Goal: Task Accomplishment & Management: Manage account settings

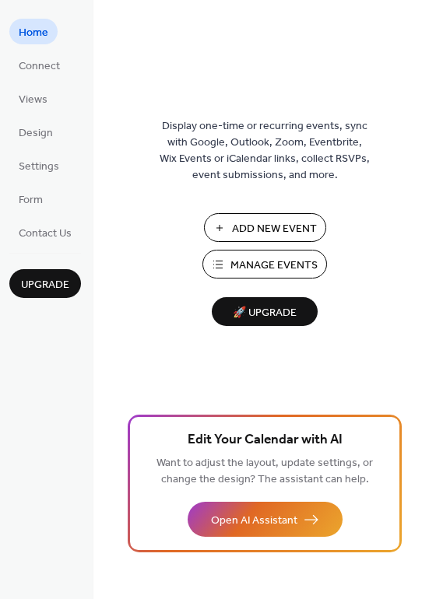
click at [248, 268] on span "Manage Events" at bounding box center [273, 266] width 87 height 16
click at [258, 267] on span "Manage Events" at bounding box center [273, 266] width 87 height 16
click at [248, 264] on span "Manage Events" at bounding box center [273, 266] width 87 height 16
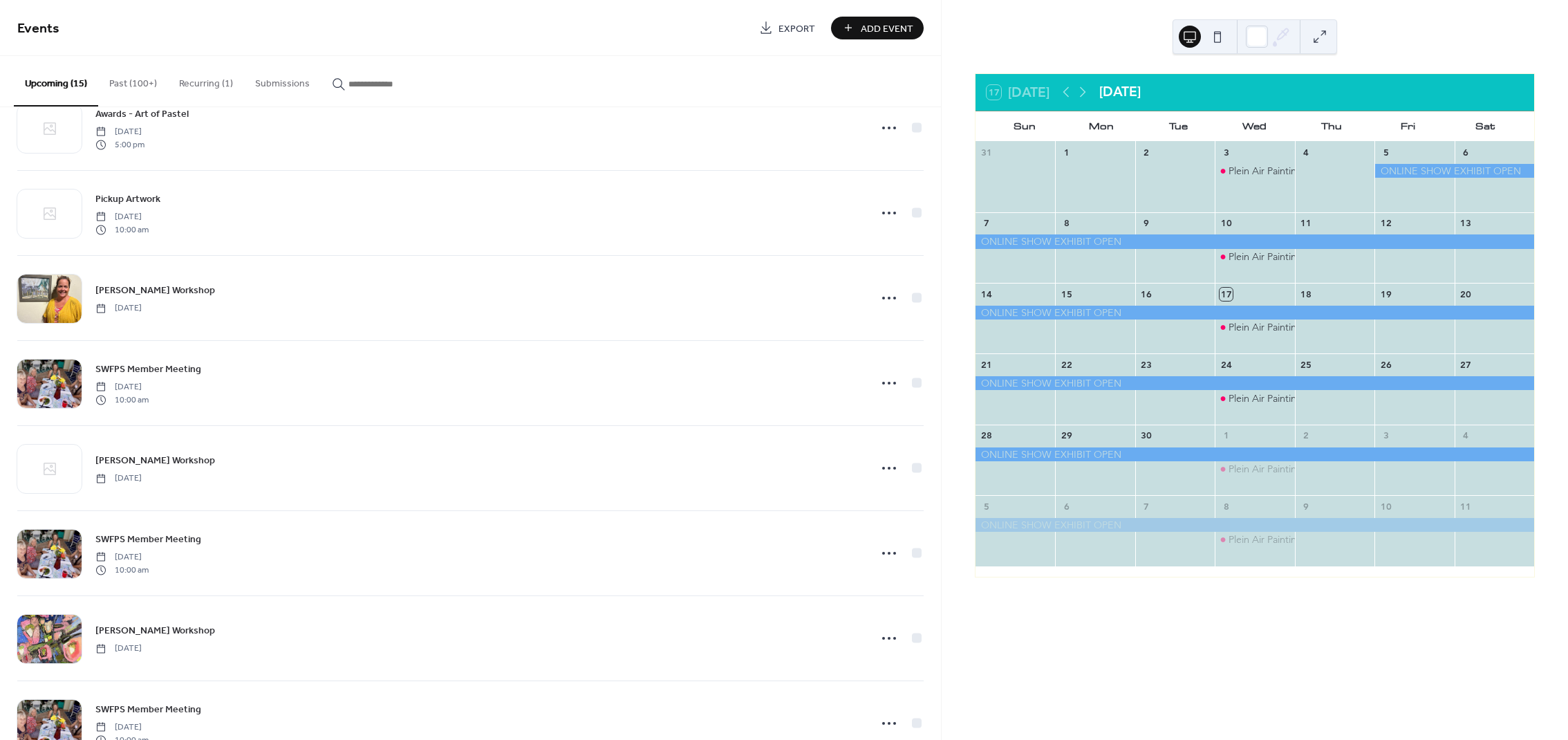
scroll to position [684, 0]
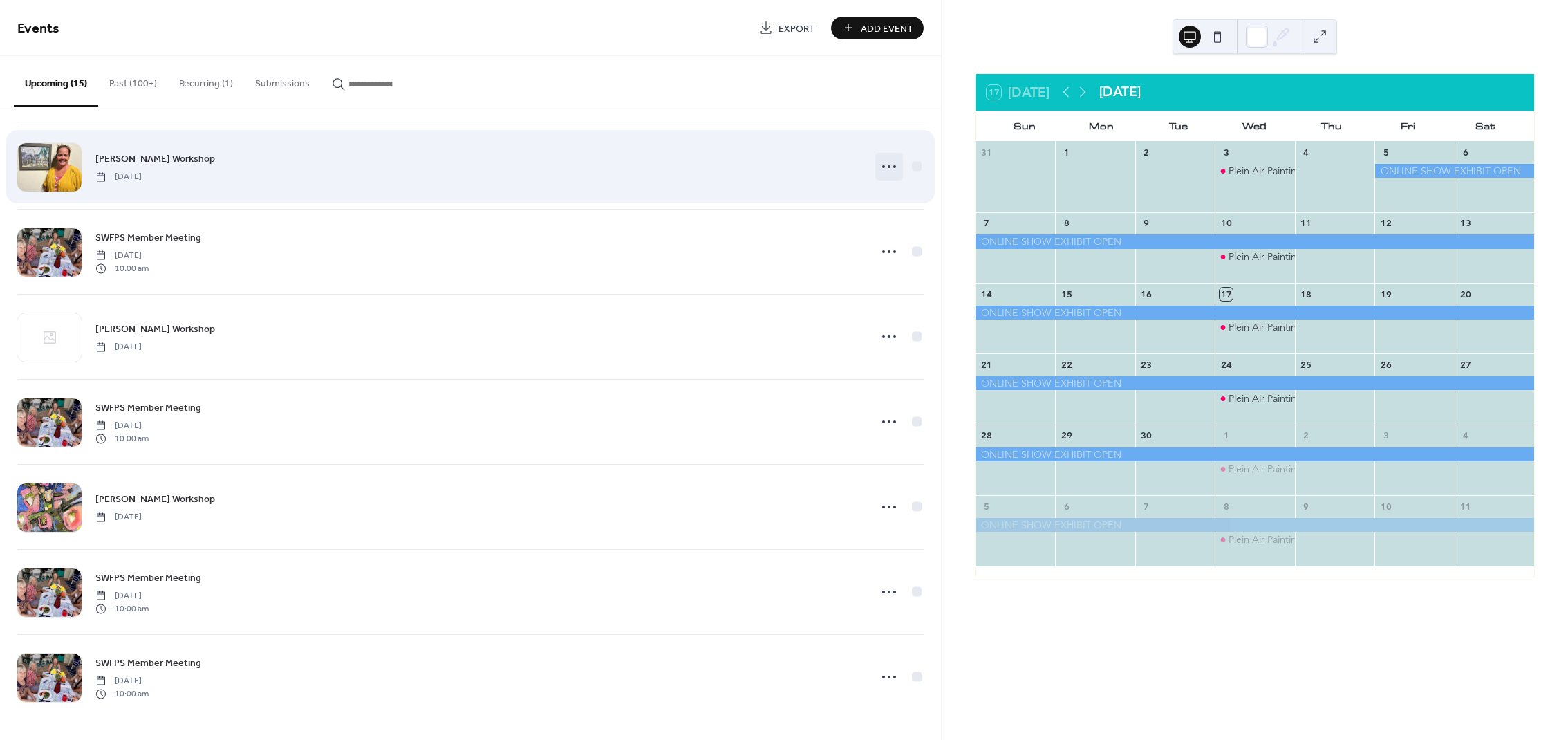
click at [895, 163] on icon at bounding box center [889, 166] width 22 height 22
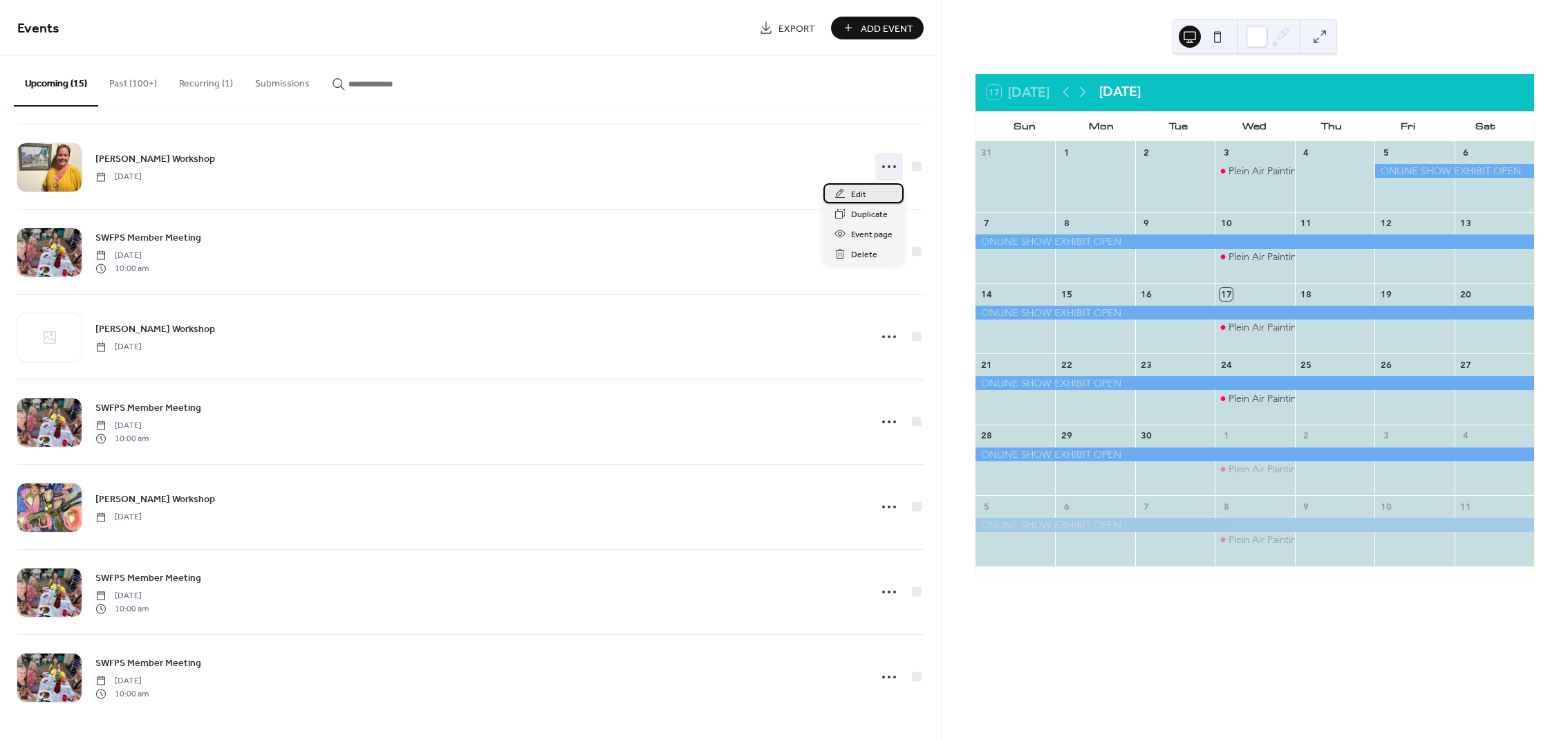
click at [858, 193] on span "Edit" at bounding box center [858, 195] width 15 height 14
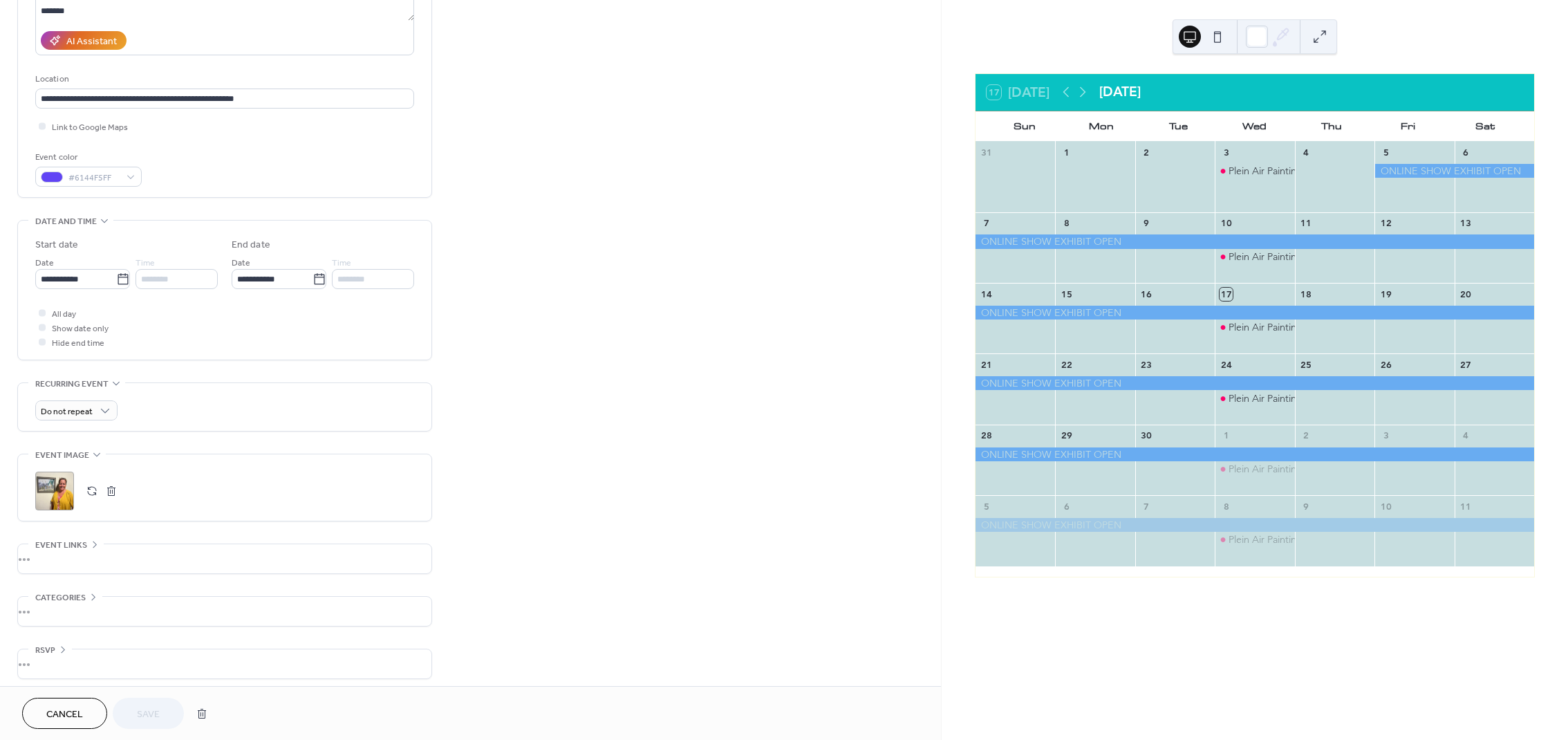
scroll to position [237, 0]
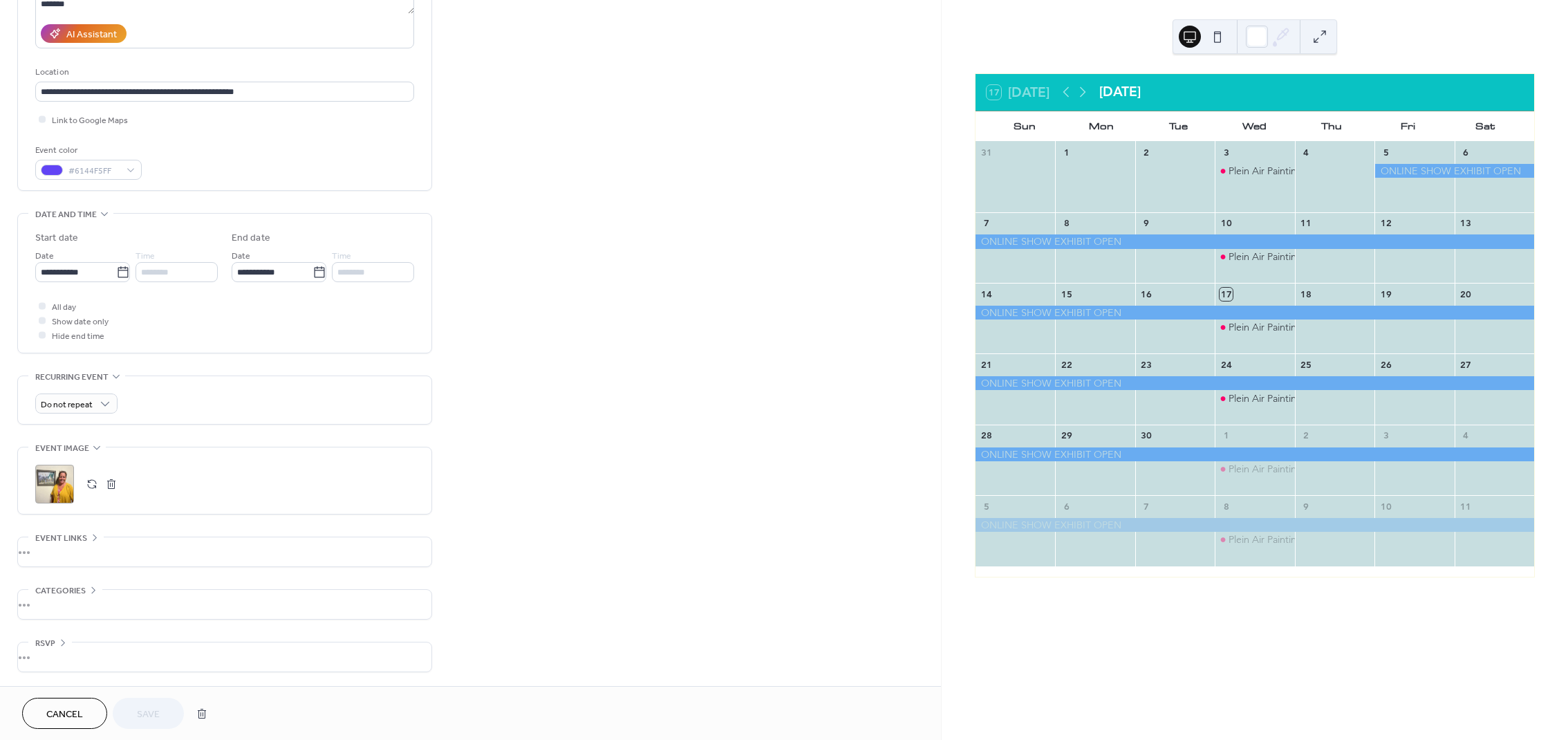
click at [60, 485] on div ";" at bounding box center [55, 484] width 39 height 39
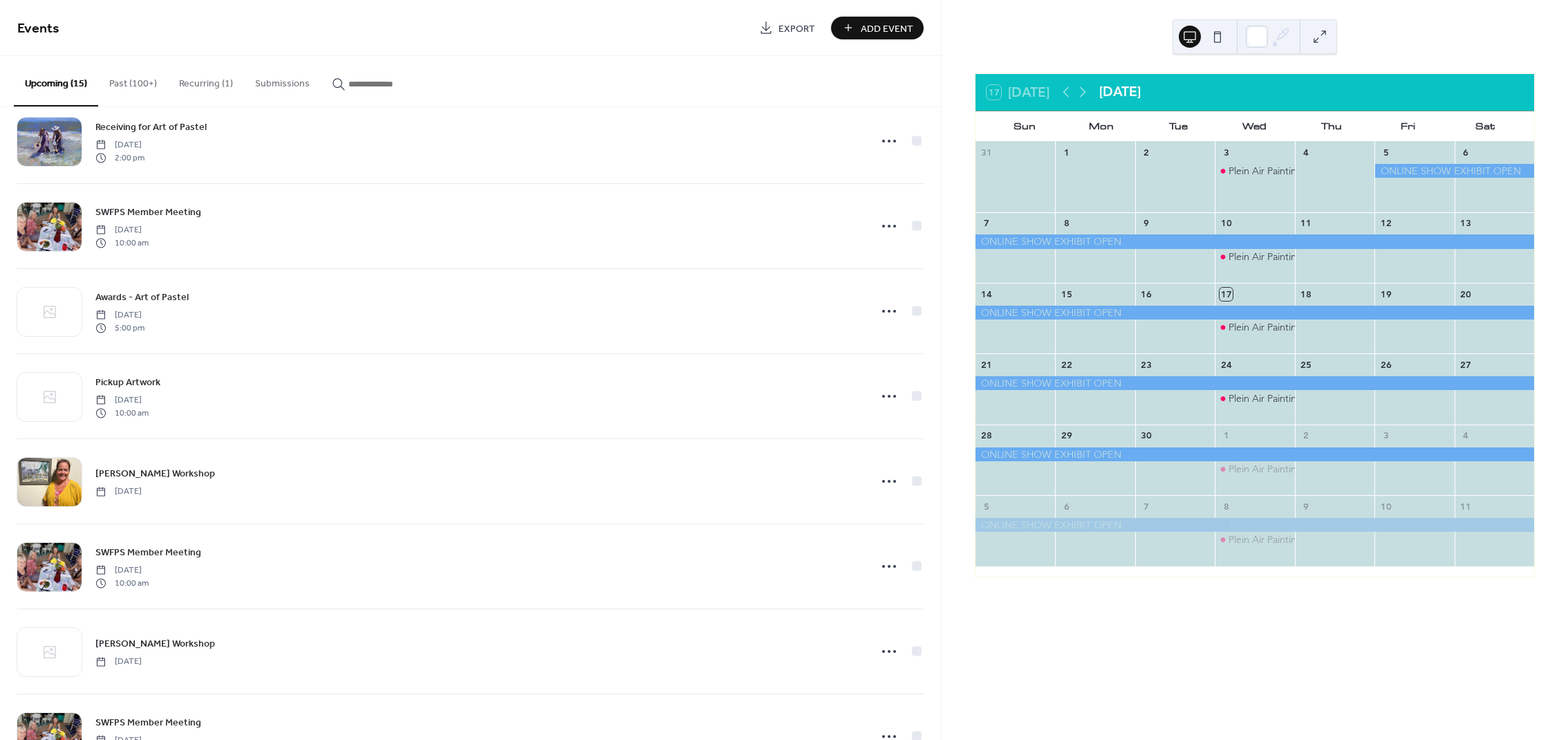
scroll to position [371, 0]
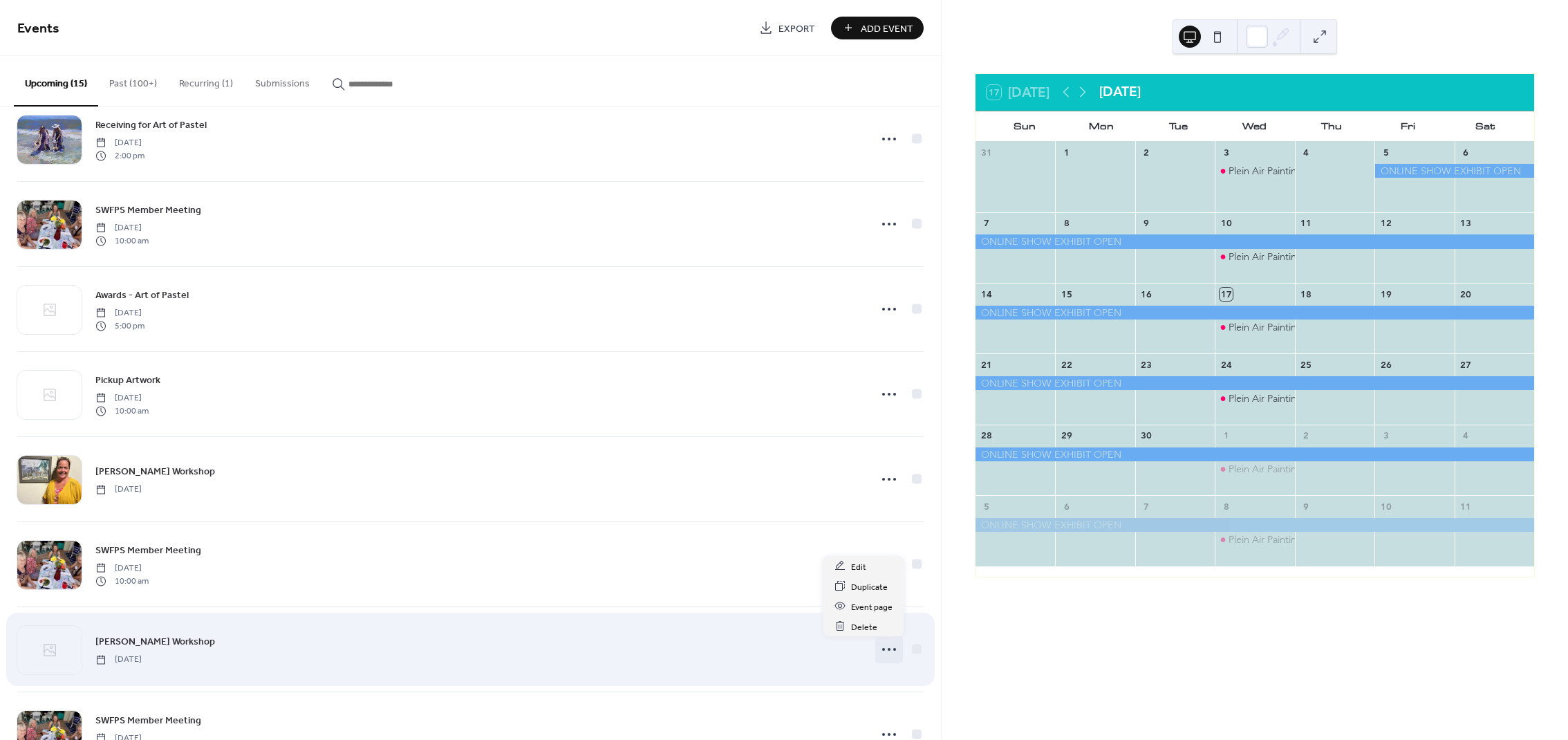
click at [886, 652] on icon at bounding box center [889, 648] width 22 height 22
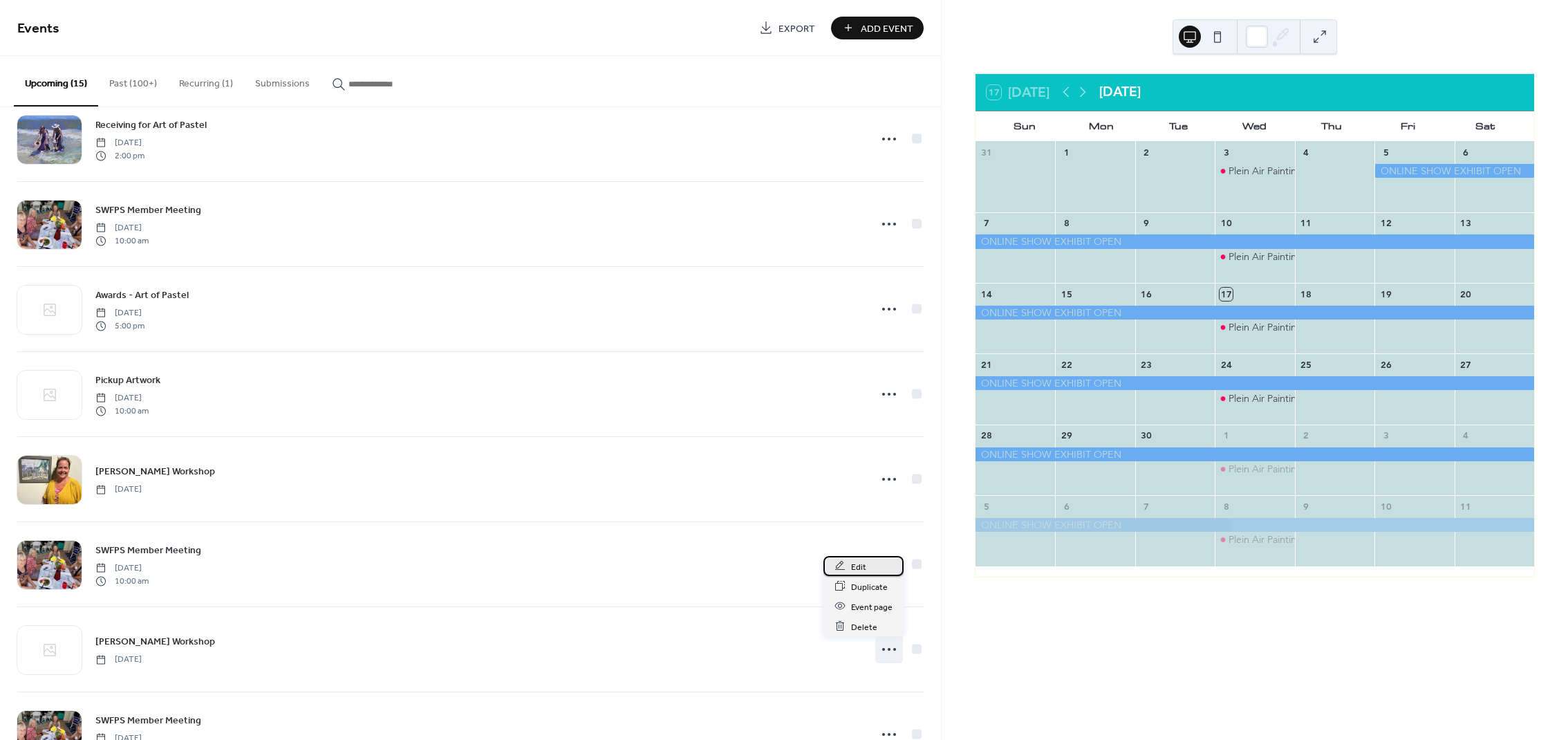
click at [854, 571] on span "Edit" at bounding box center [858, 567] width 15 height 14
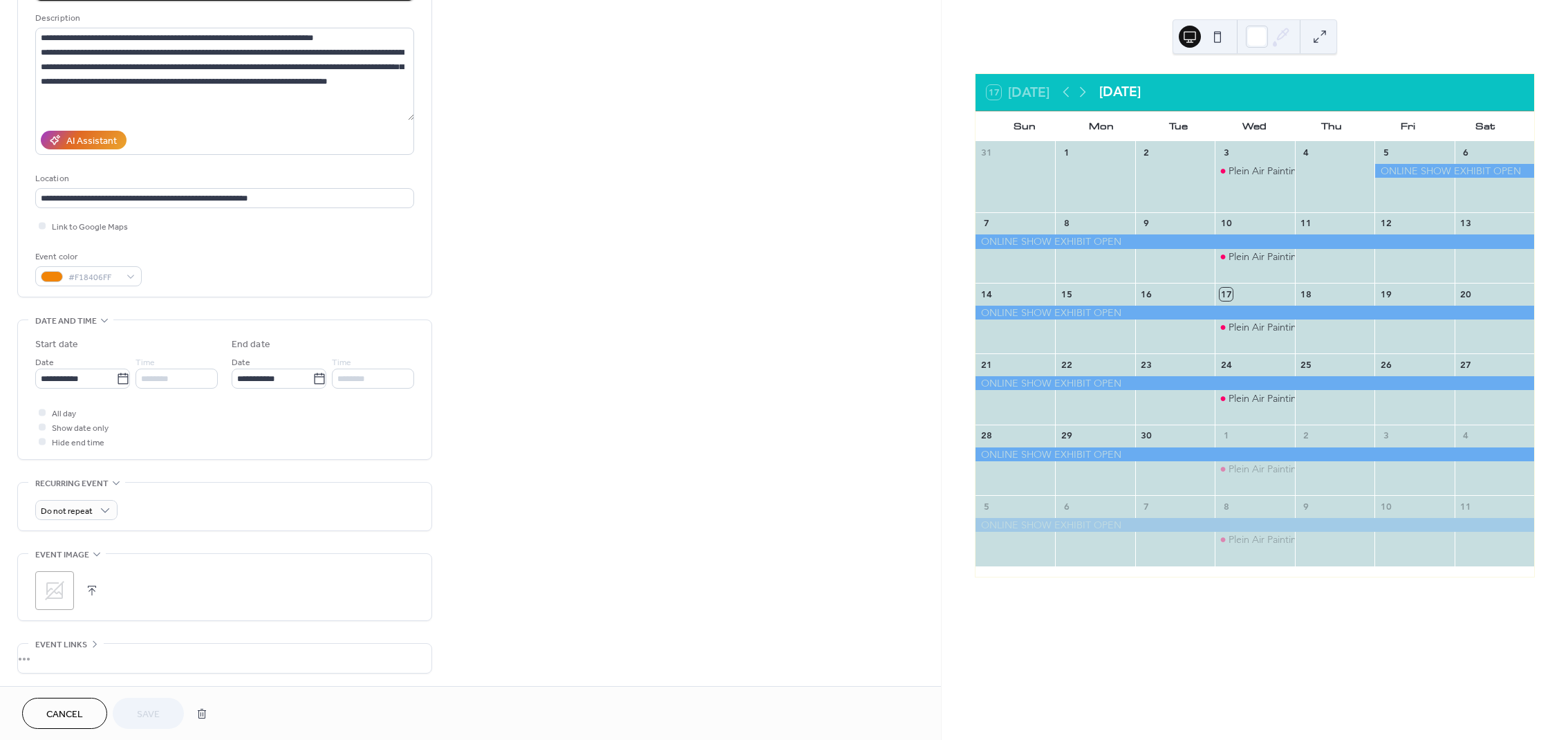
scroll to position [132, 0]
click at [48, 601] on icon at bounding box center [54, 589] width 22 height 22
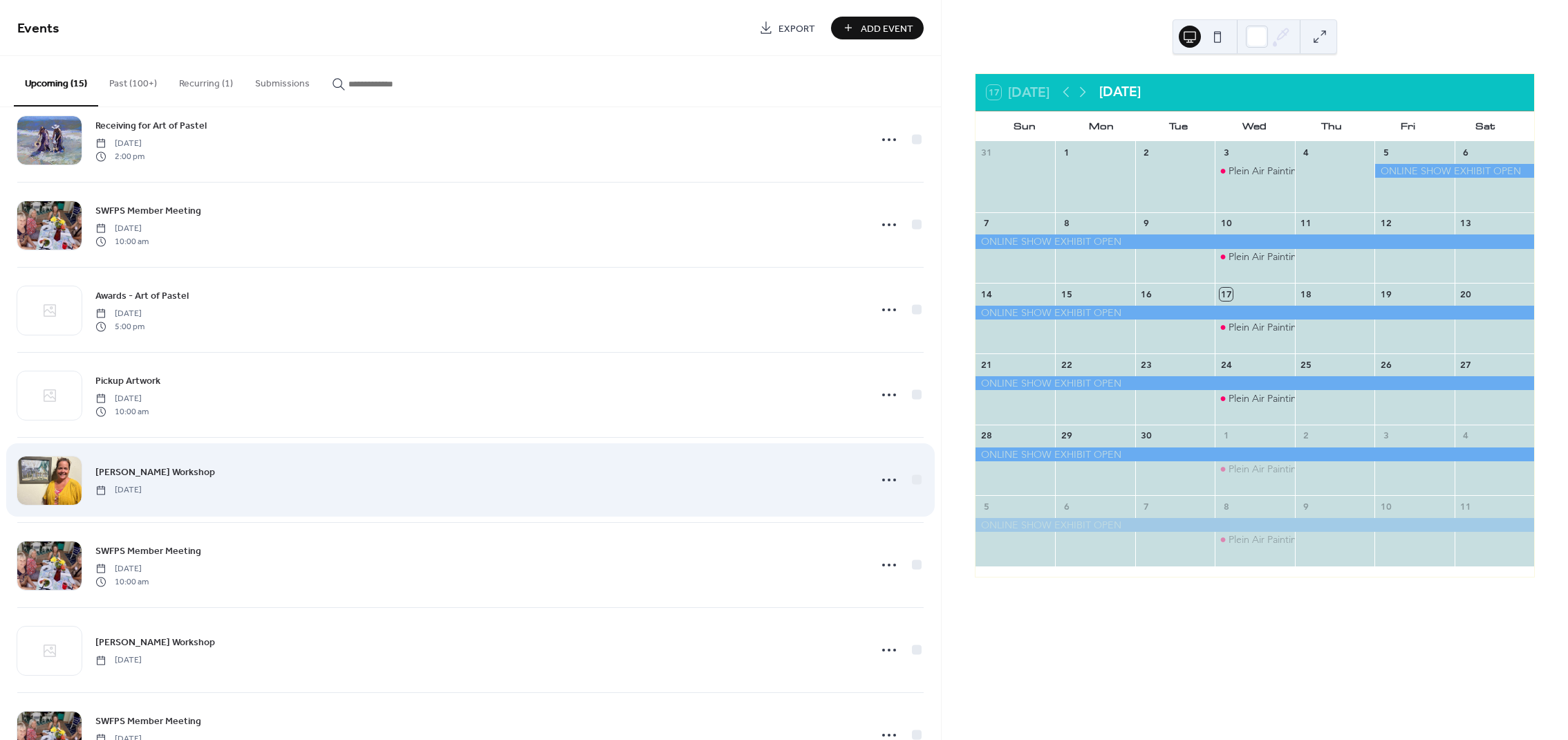
scroll to position [373, 0]
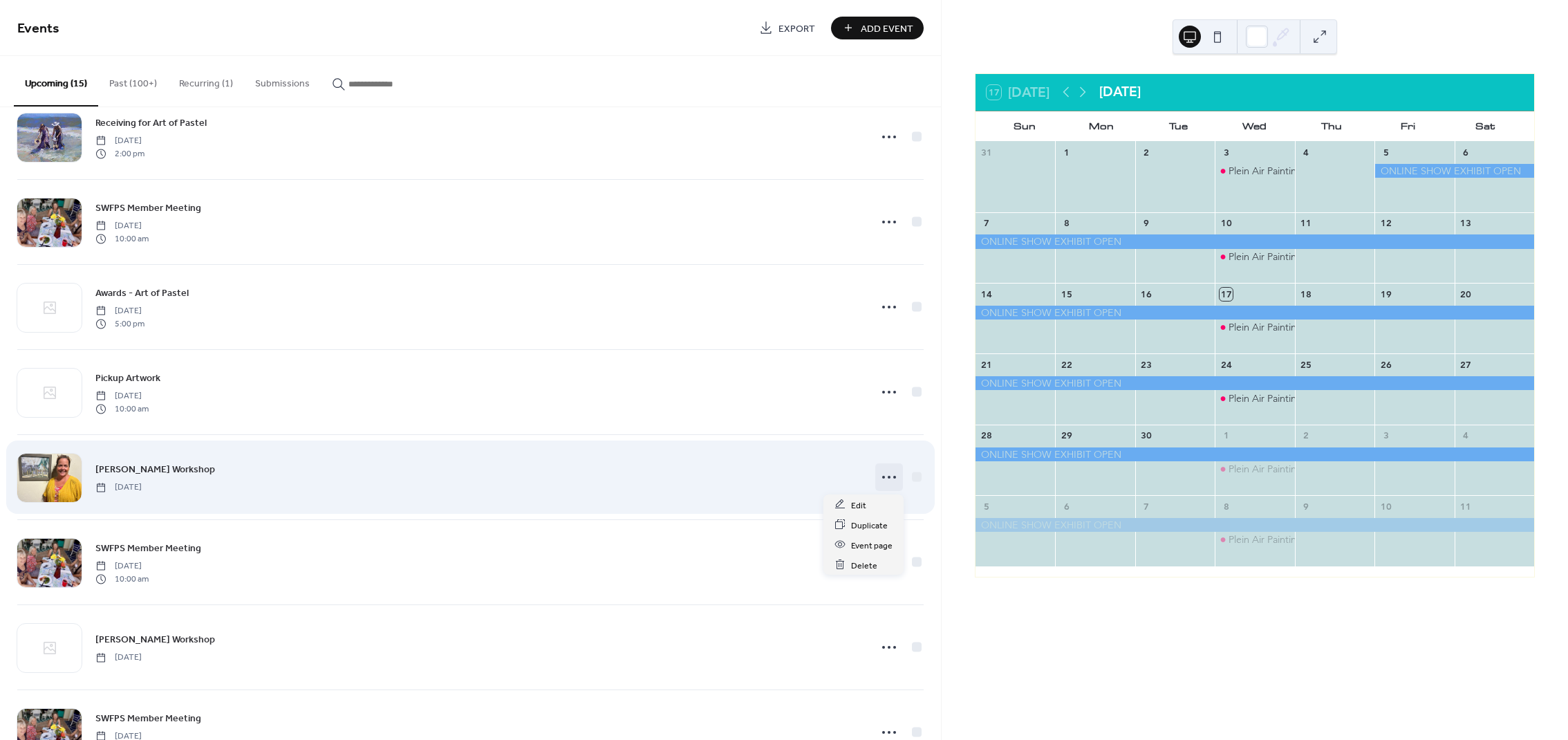
click at [892, 472] on icon at bounding box center [889, 477] width 22 height 22
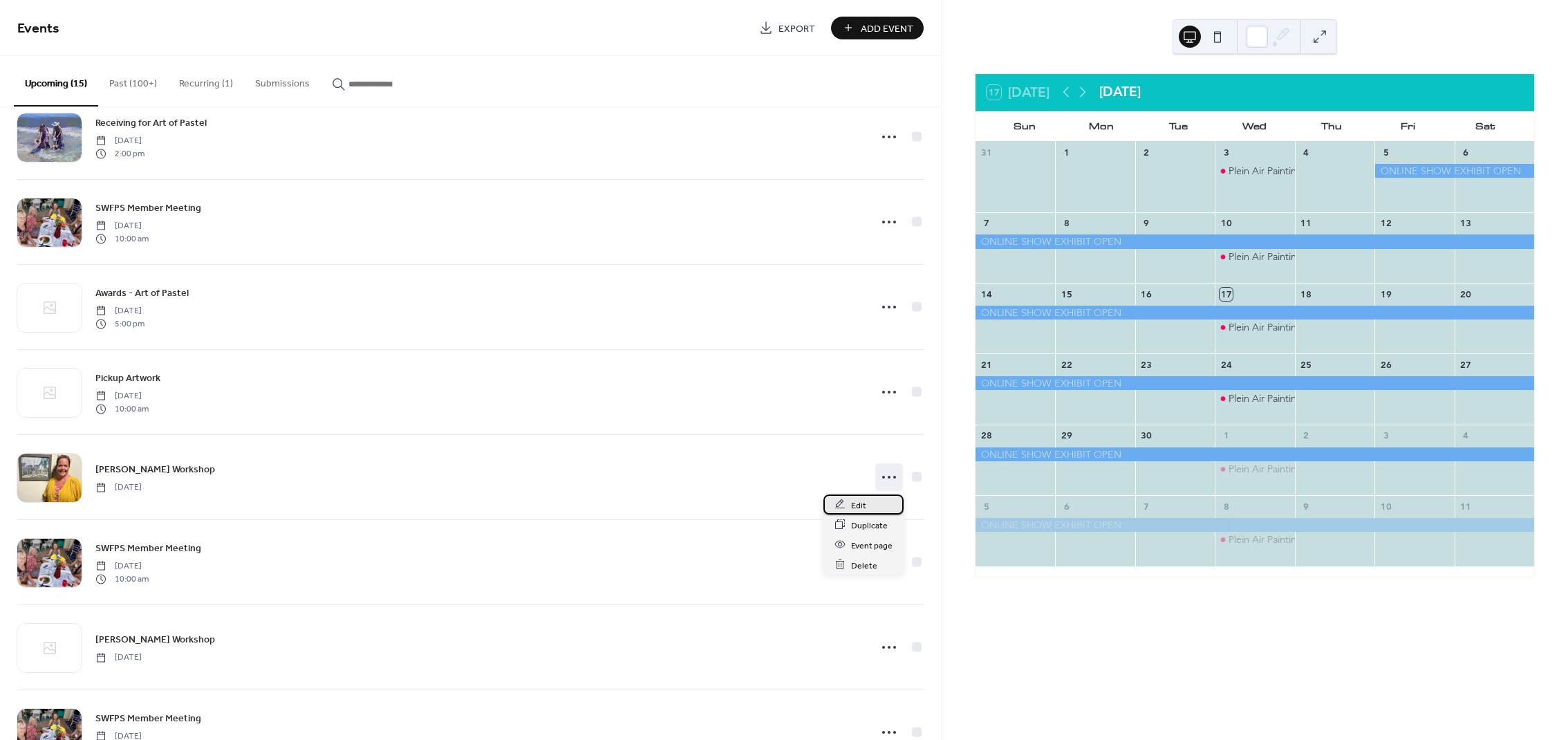
click at [866, 500] on div "Edit" at bounding box center [864, 505] width 80 height 20
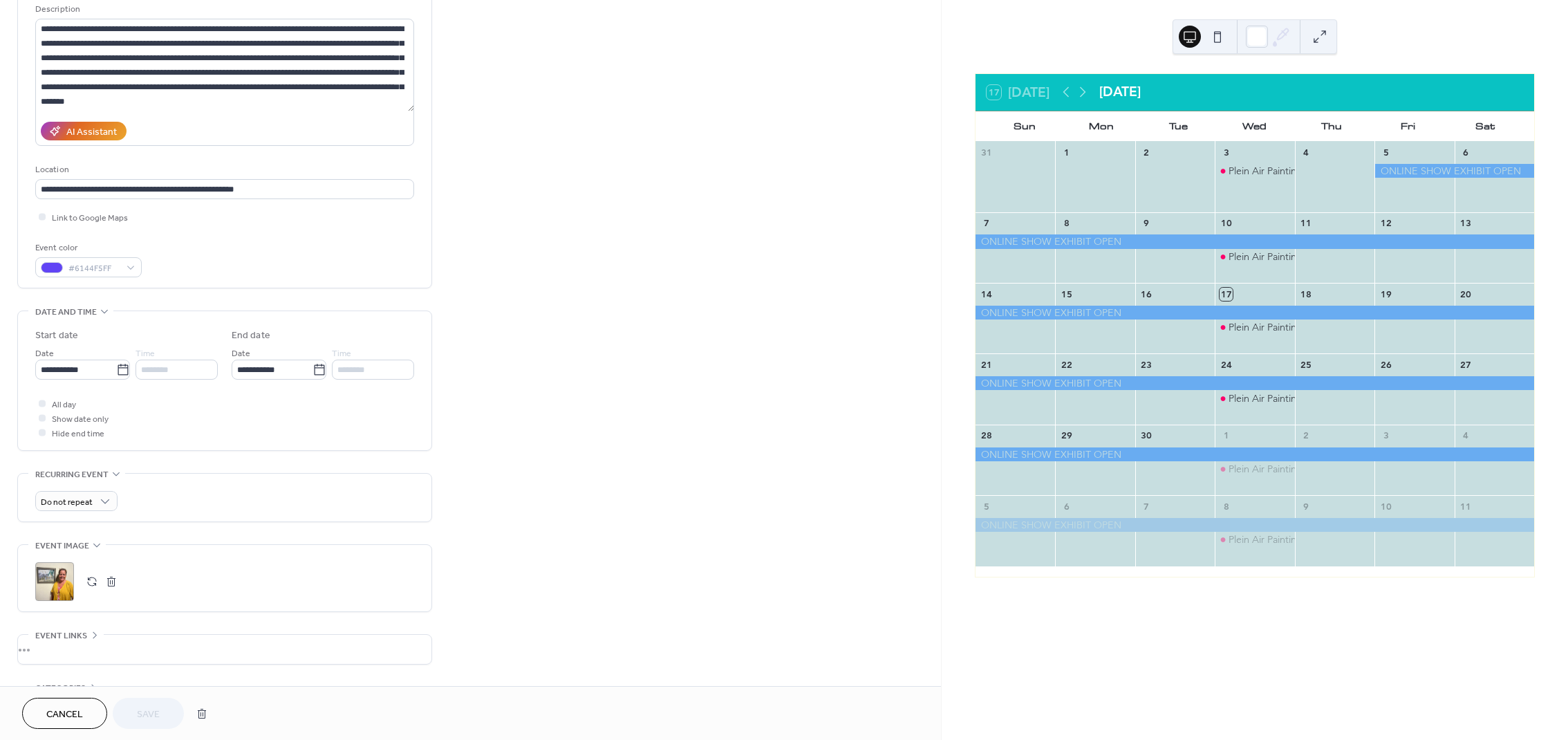
scroll to position [142, 0]
click at [52, 587] on div ";" at bounding box center [55, 580] width 39 height 39
click at [150, 716] on span "Save" at bounding box center [148, 714] width 23 height 14
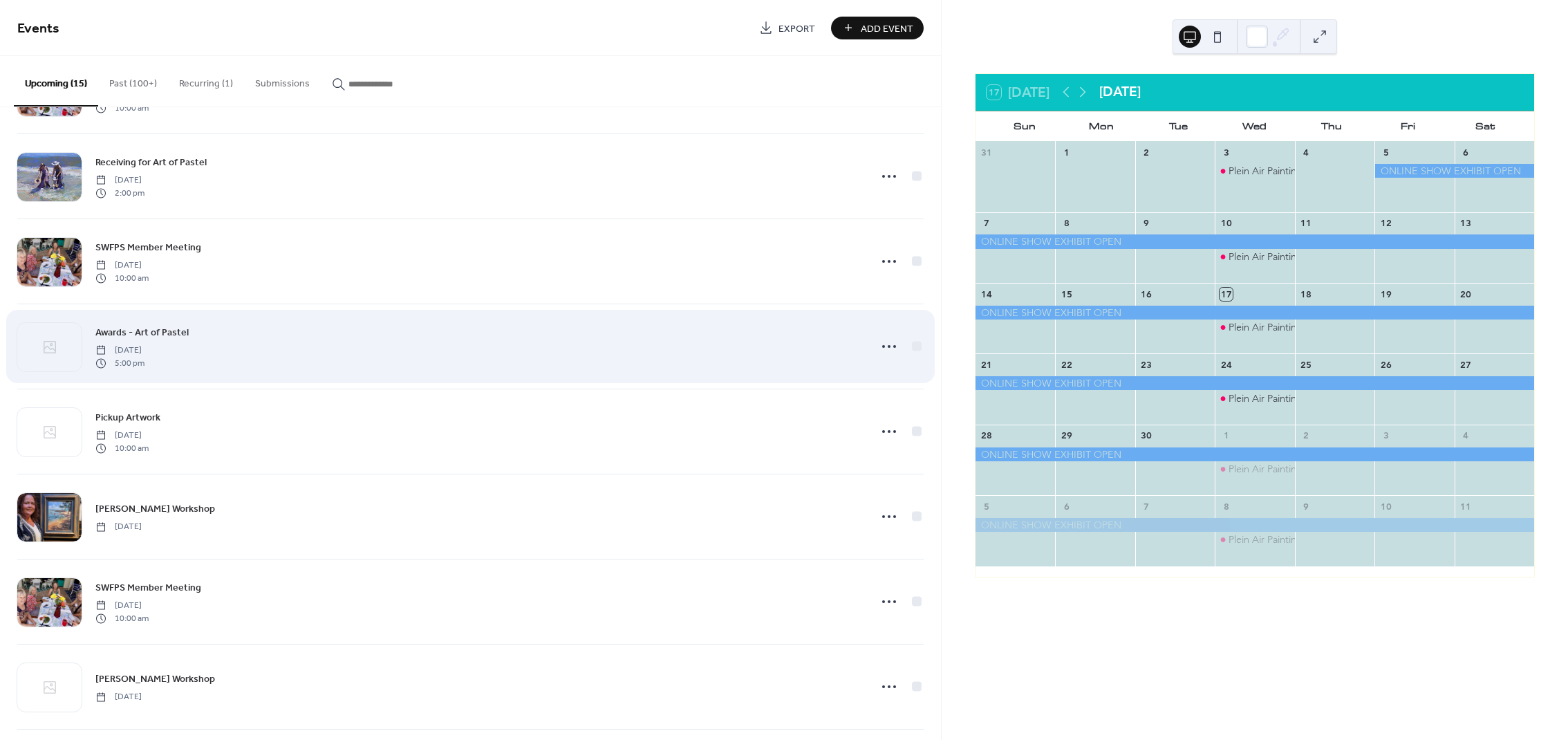
scroll to position [410, 0]
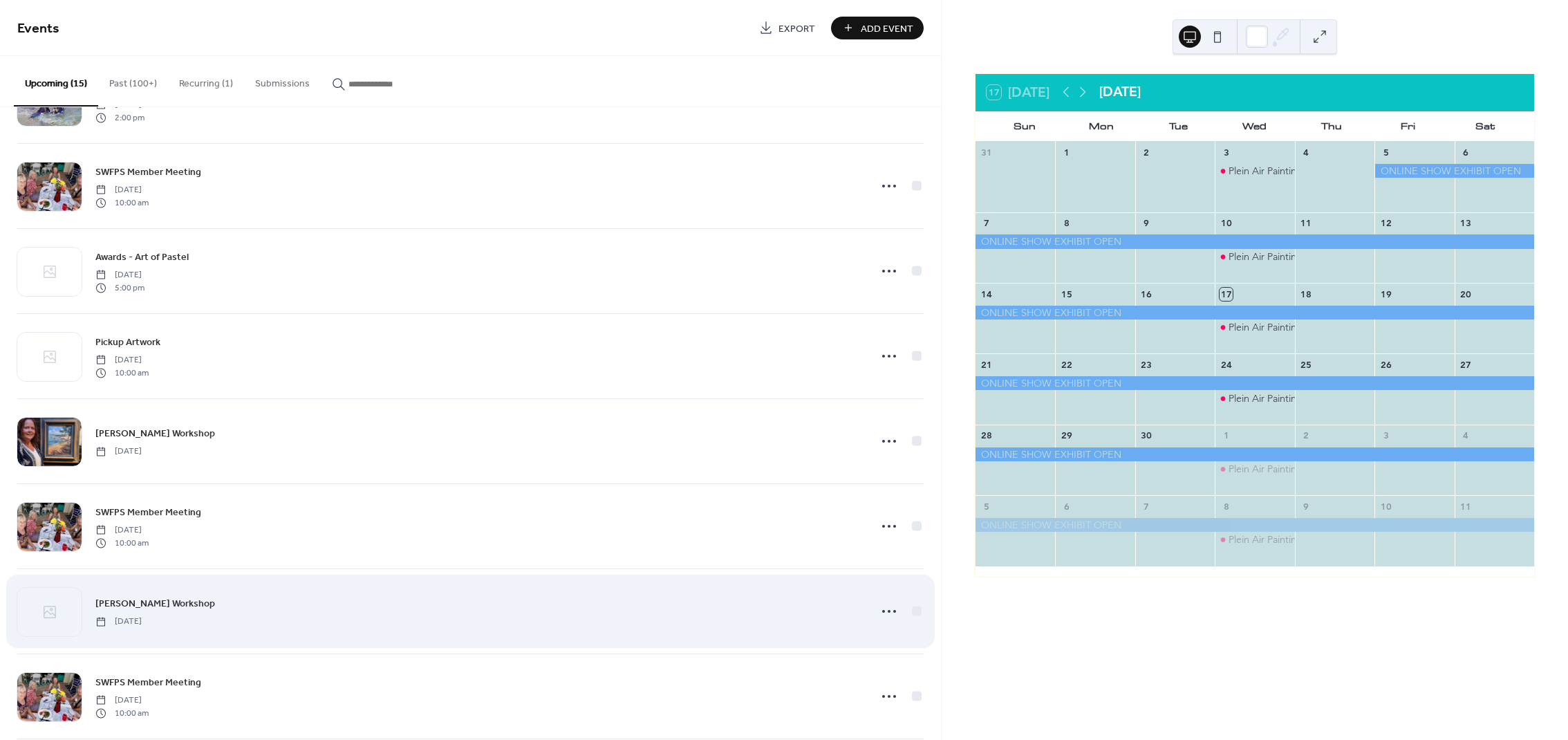
click at [261, 604] on div "Linda Richichi Workshop Thursday, January 29, 2026" at bounding box center [478, 610] width 766 height 31
click at [887, 613] on icon at bounding box center [889, 611] width 22 height 22
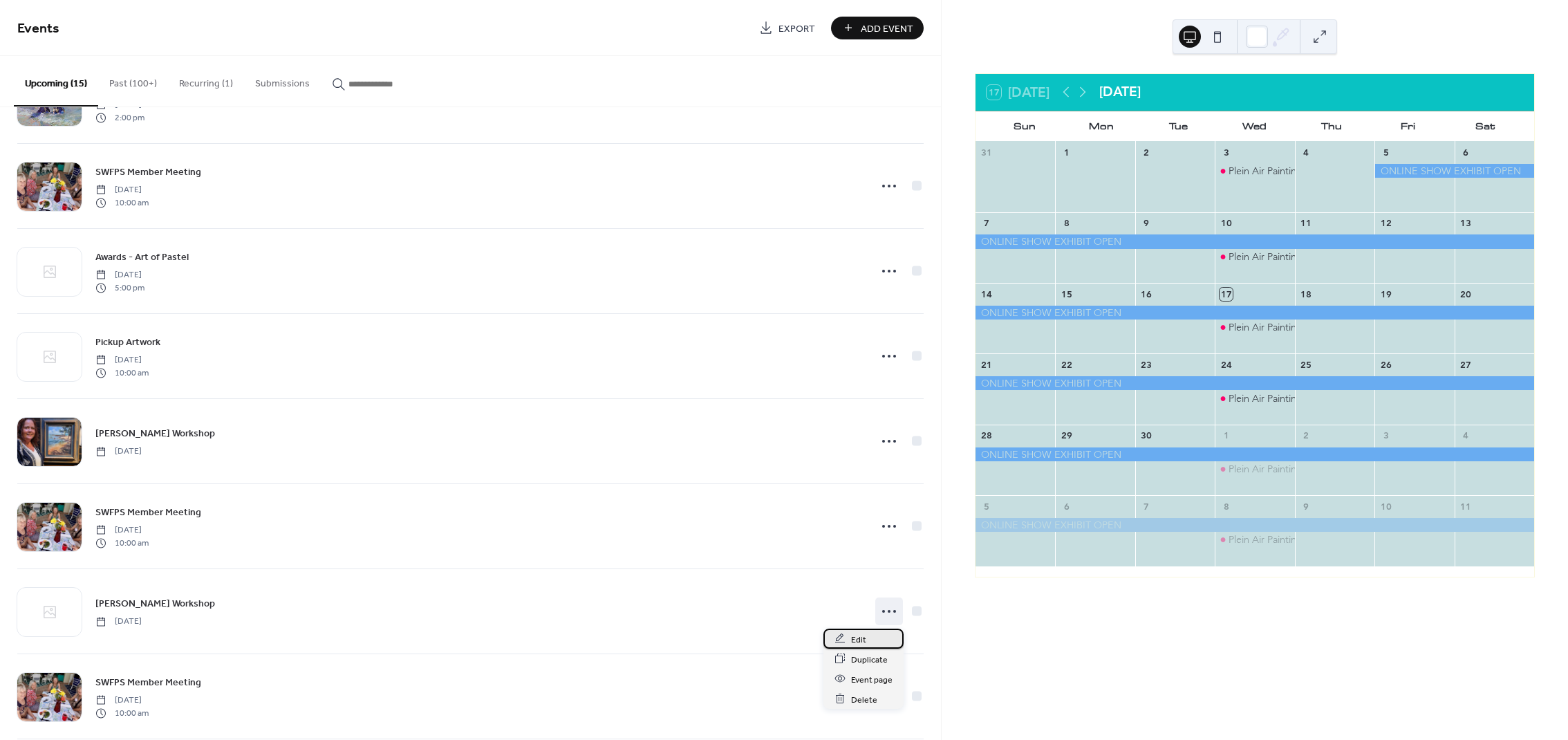
click at [861, 648] on div "Edit" at bounding box center [864, 639] width 80 height 20
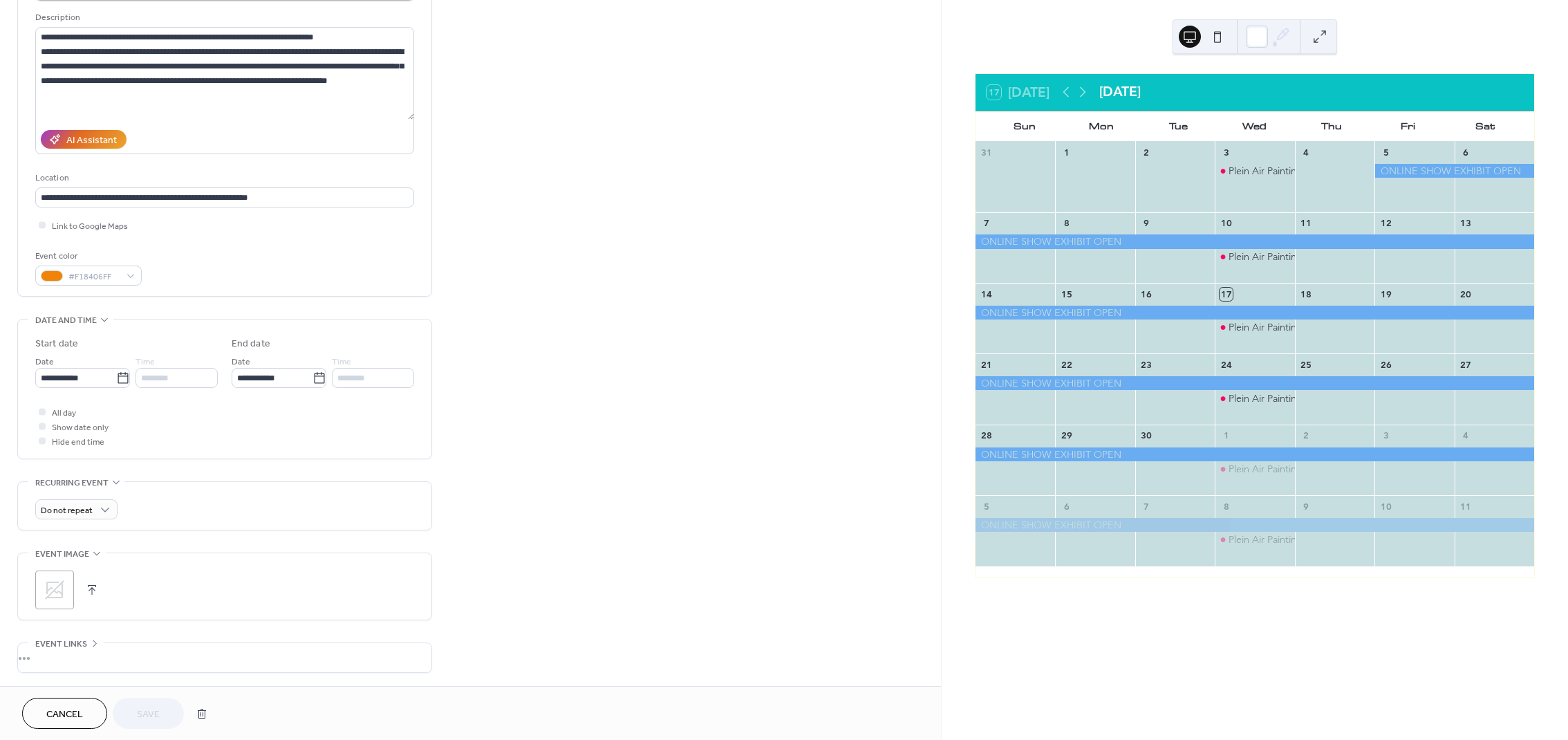
scroll to position [245, 0]
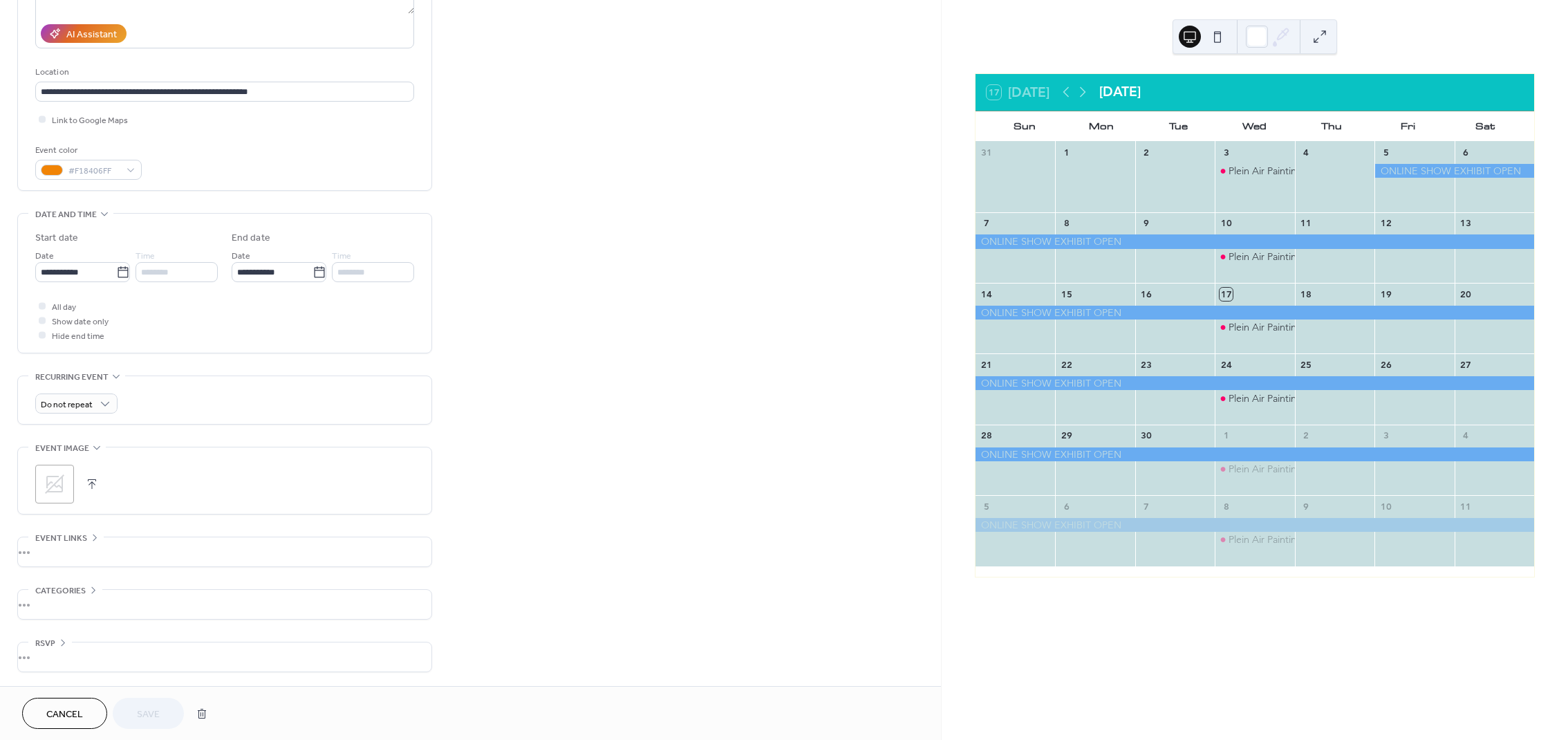
click at [60, 474] on icon at bounding box center [54, 483] width 22 height 22
click at [138, 716] on span "Save" at bounding box center [148, 714] width 23 height 14
